Goal: Navigation & Orientation: Find specific page/section

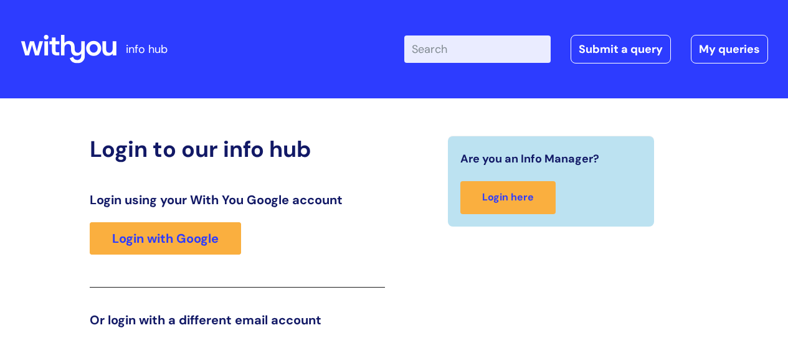
scroll to position [190, 0]
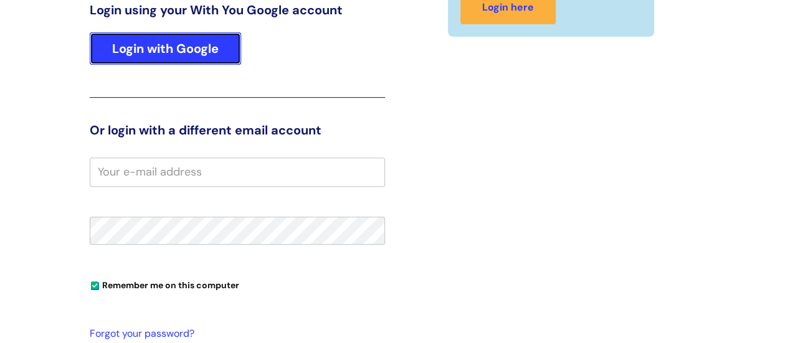
click at [188, 47] on link "Login with Google" at bounding box center [165, 48] width 151 height 32
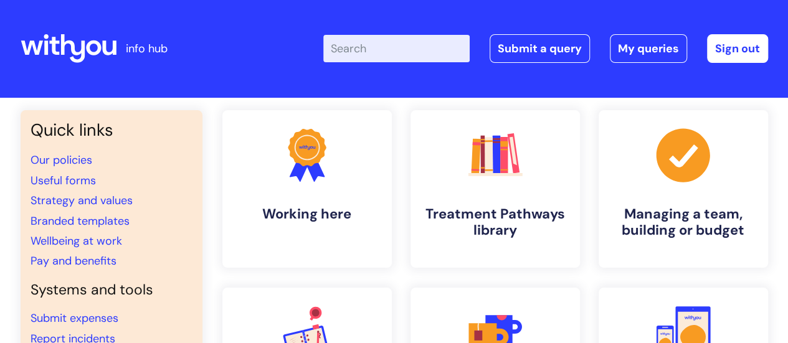
scroll to position [125, 0]
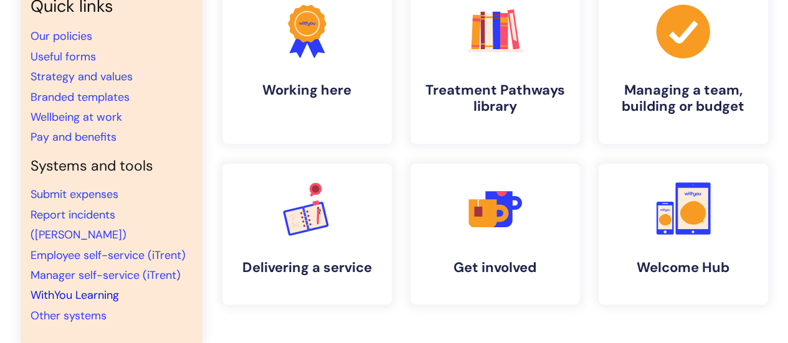
click at [102, 288] on link "WithYou Learning" at bounding box center [75, 295] width 88 height 15
